Goal: Go to known website: Access a specific website the user already knows

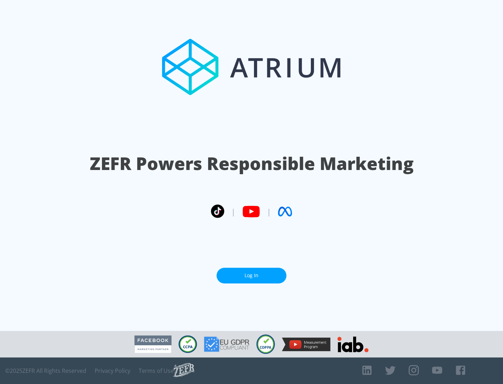
click at [251, 276] on link "Log In" at bounding box center [251, 276] width 70 height 16
